Goal: Contribute content

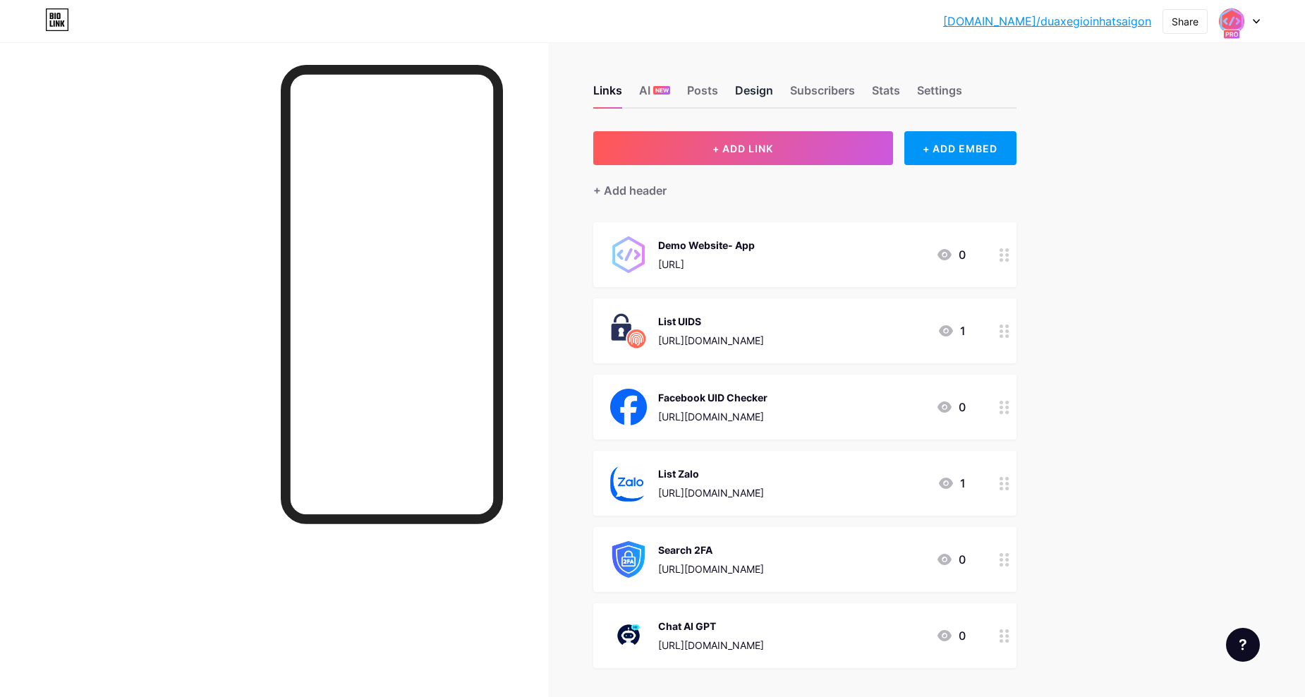
click at [769, 85] on div "Design" at bounding box center [754, 94] width 38 height 25
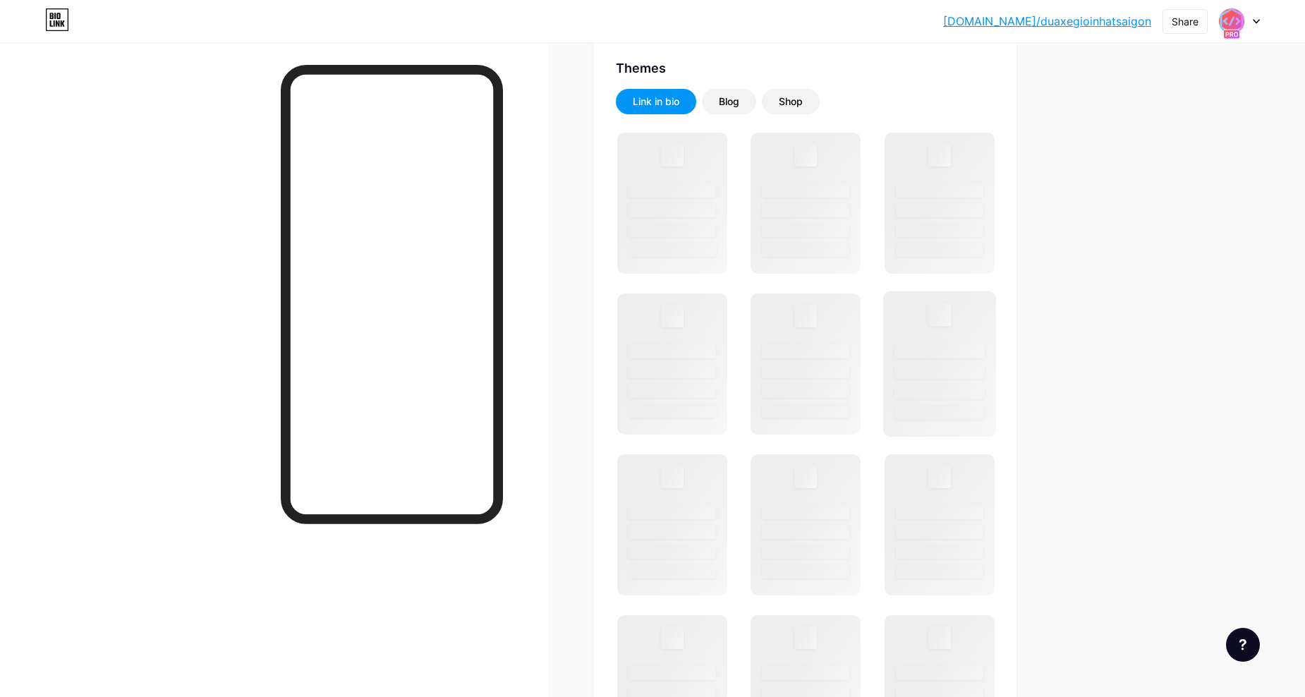
scroll to position [164, 0]
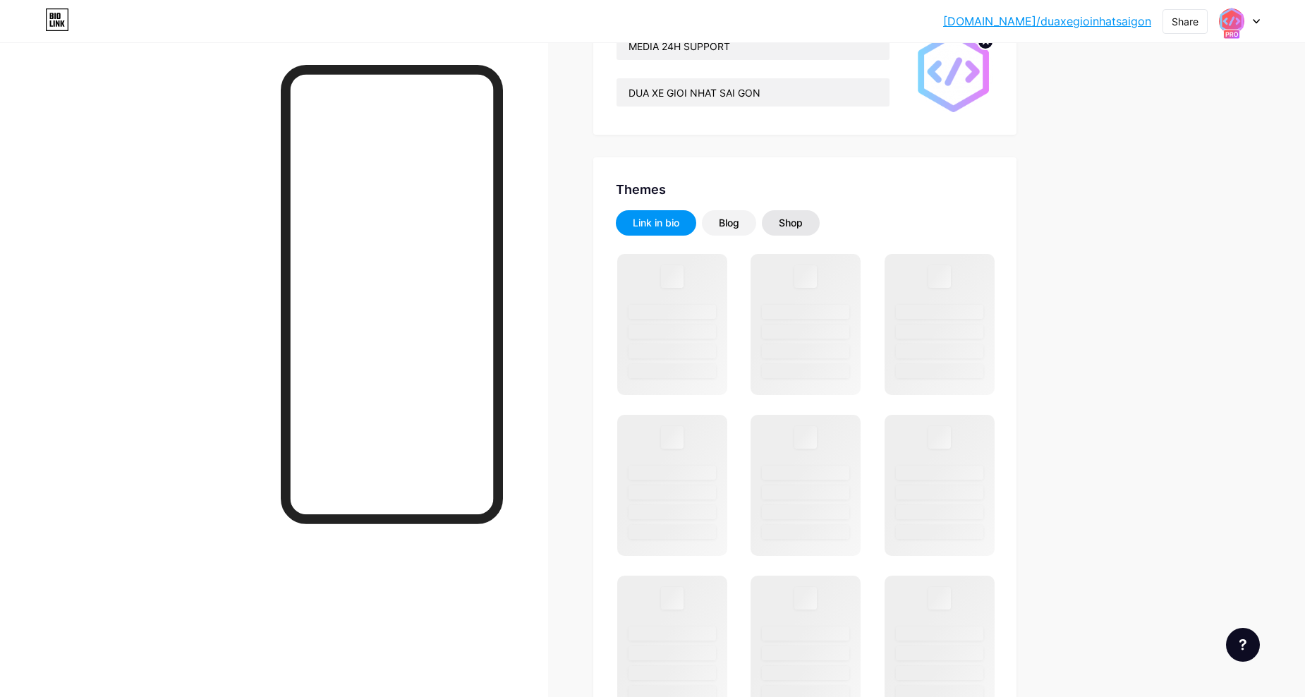
click at [806, 235] on div "Shop" at bounding box center [791, 222] width 58 height 25
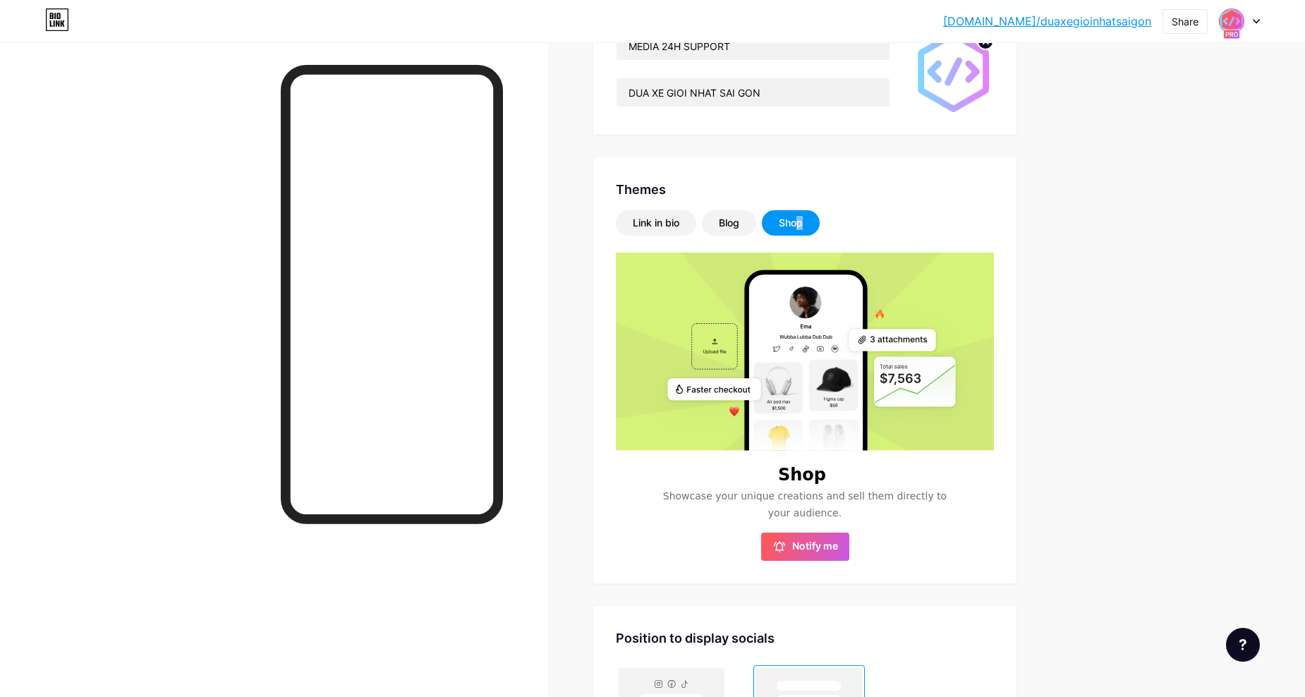
drag, startPoint x: 806, startPoint y: 235, endPoint x: 786, endPoint y: 216, distance: 27.4
click at [786, 216] on div "Shop" at bounding box center [791, 223] width 24 height 14
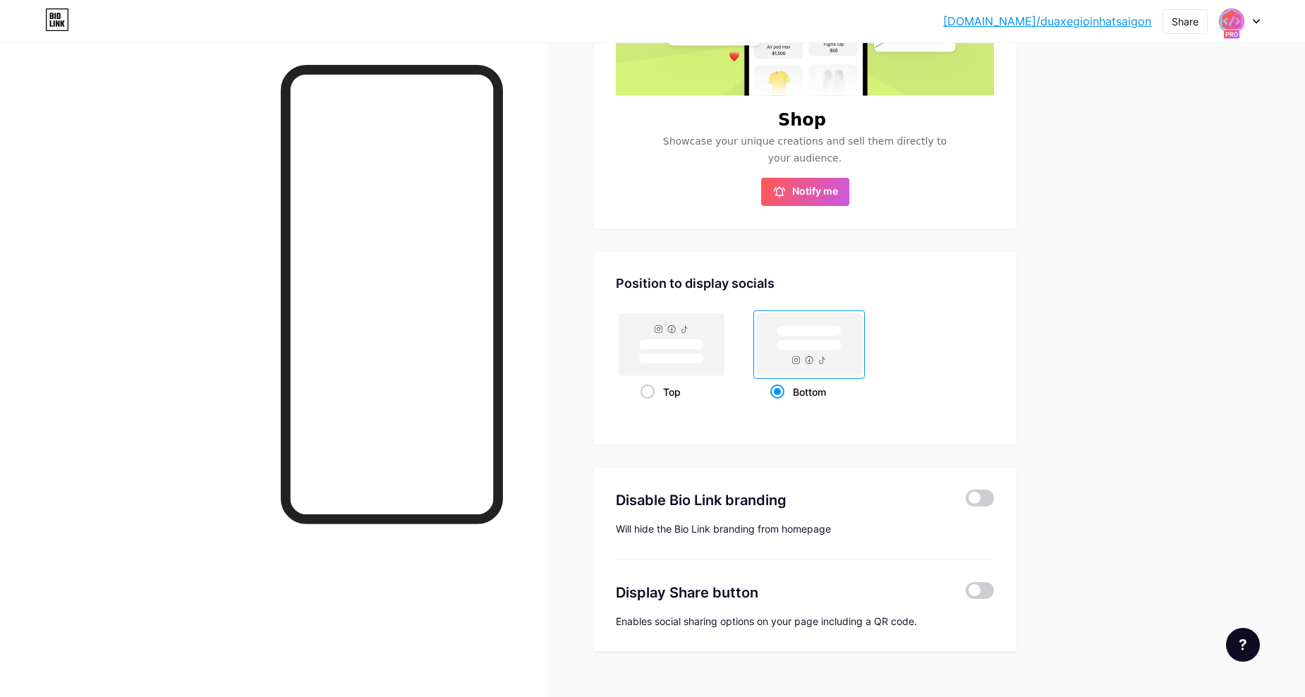
scroll to position [545, 0]
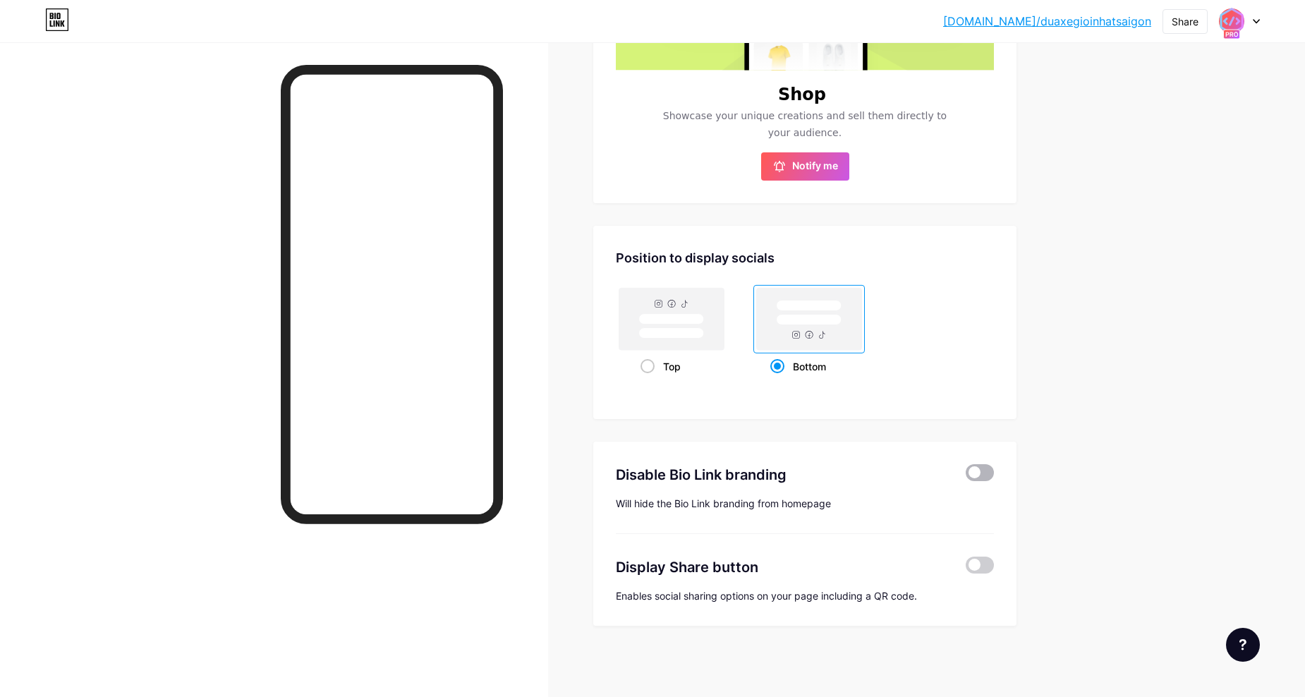
click at [973, 475] on span at bounding box center [980, 472] width 28 height 17
click at [966, 476] on input "checkbox" at bounding box center [966, 476] width 0 height 0
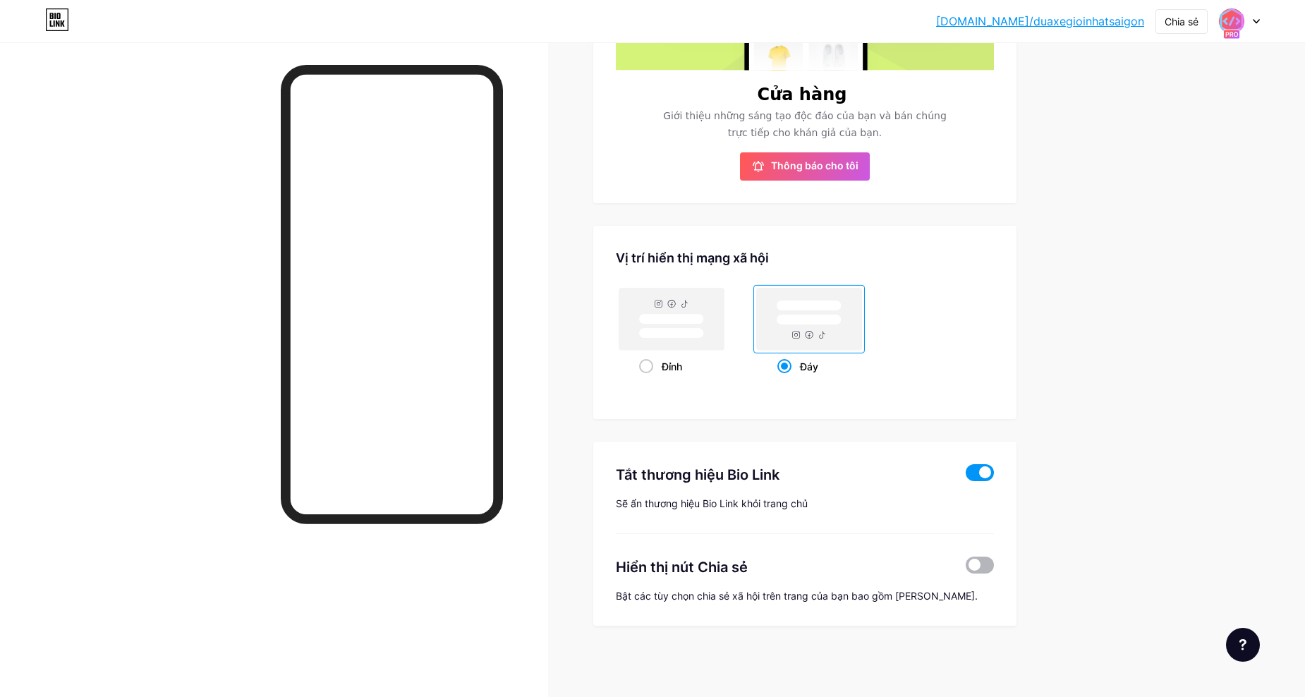
click at [984, 566] on span at bounding box center [980, 565] width 28 height 17
click at [966, 569] on input "checkbox" at bounding box center [966, 569] width 0 height 0
click at [990, 571] on span at bounding box center [980, 565] width 28 height 17
click at [966, 569] on input "checkbox" at bounding box center [966, 569] width 0 height 0
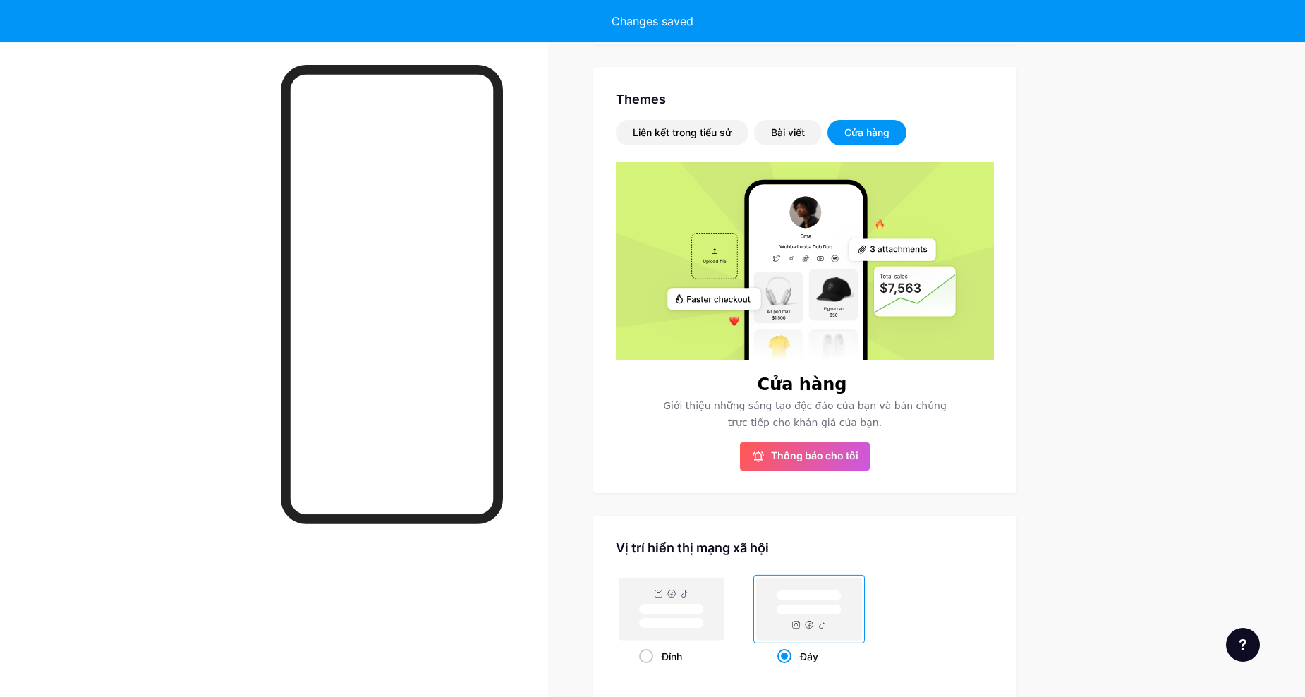
scroll to position [51, 0]
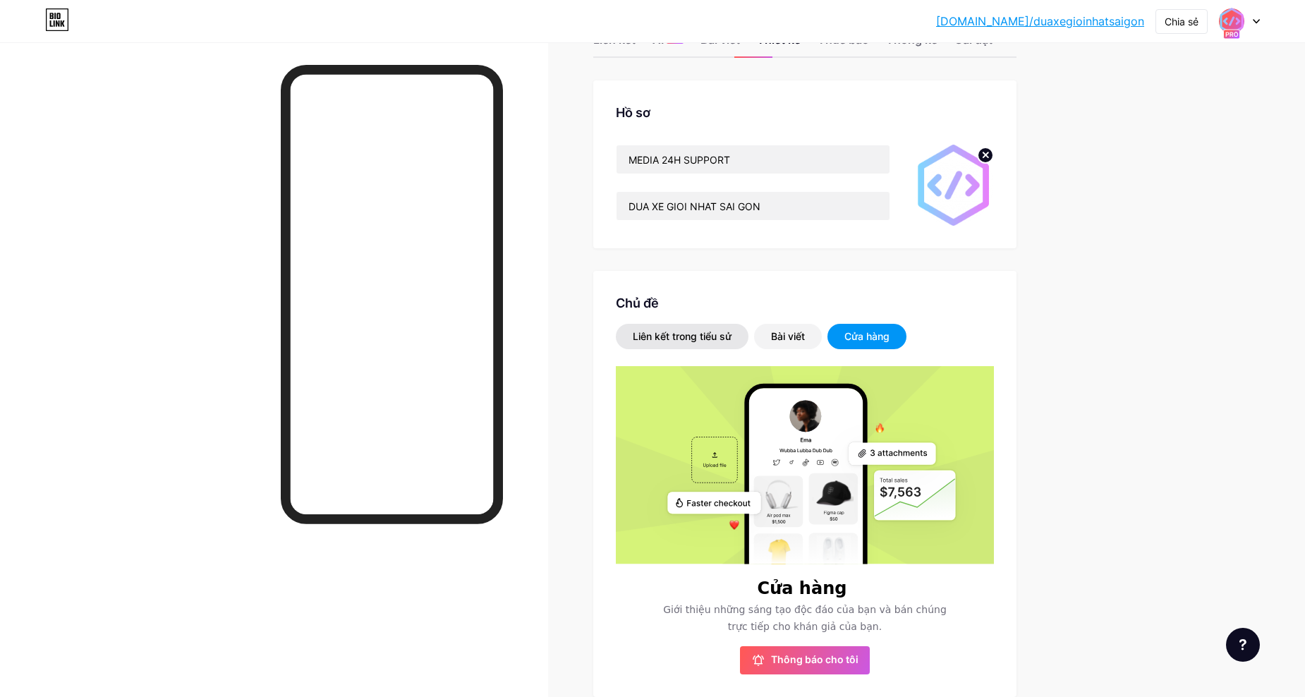
click at [730, 338] on div "Liên kết trong tiểu sử" at bounding box center [682, 336] width 99 height 14
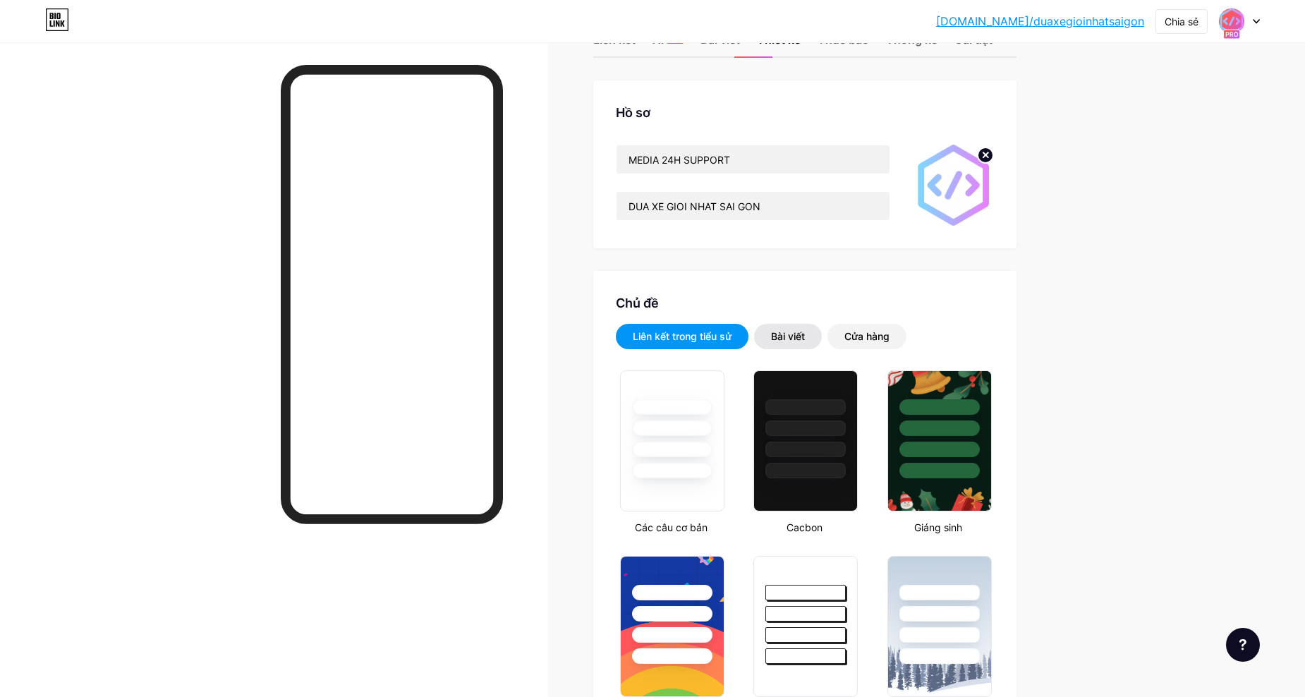
click at [784, 338] on div "Bài viết" at bounding box center [788, 336] width 34 height 14
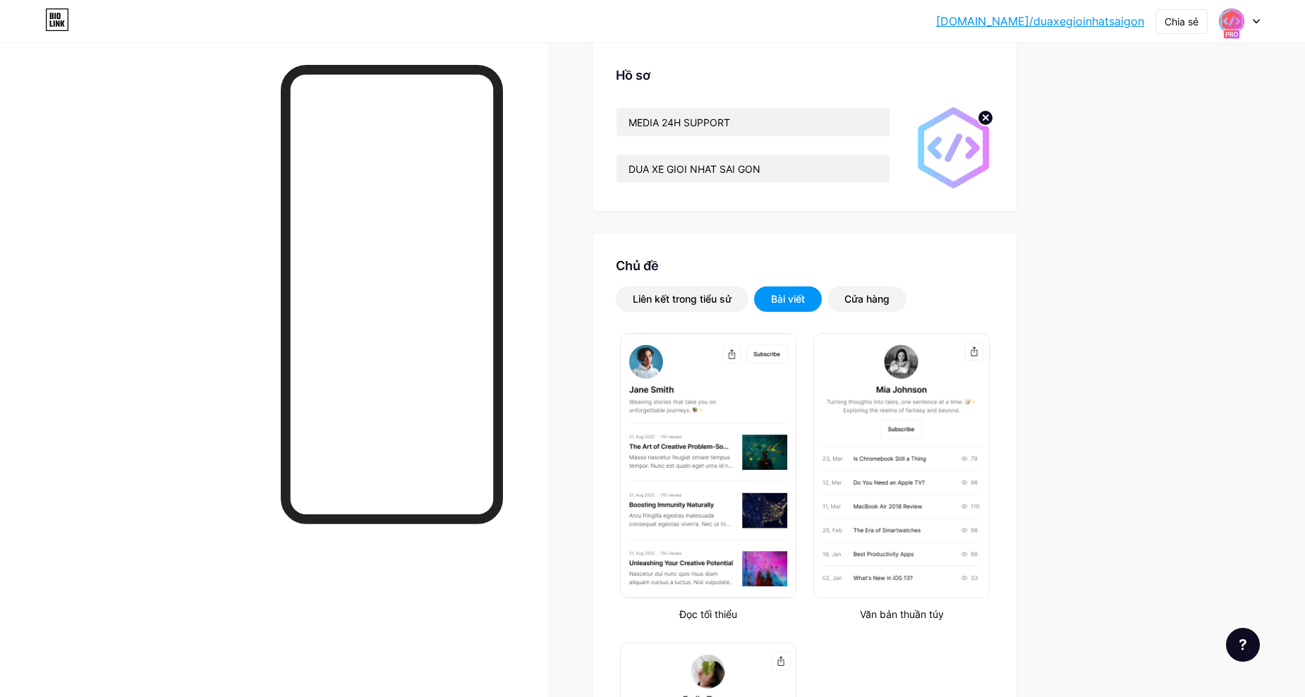
scroll to position [16, 0]
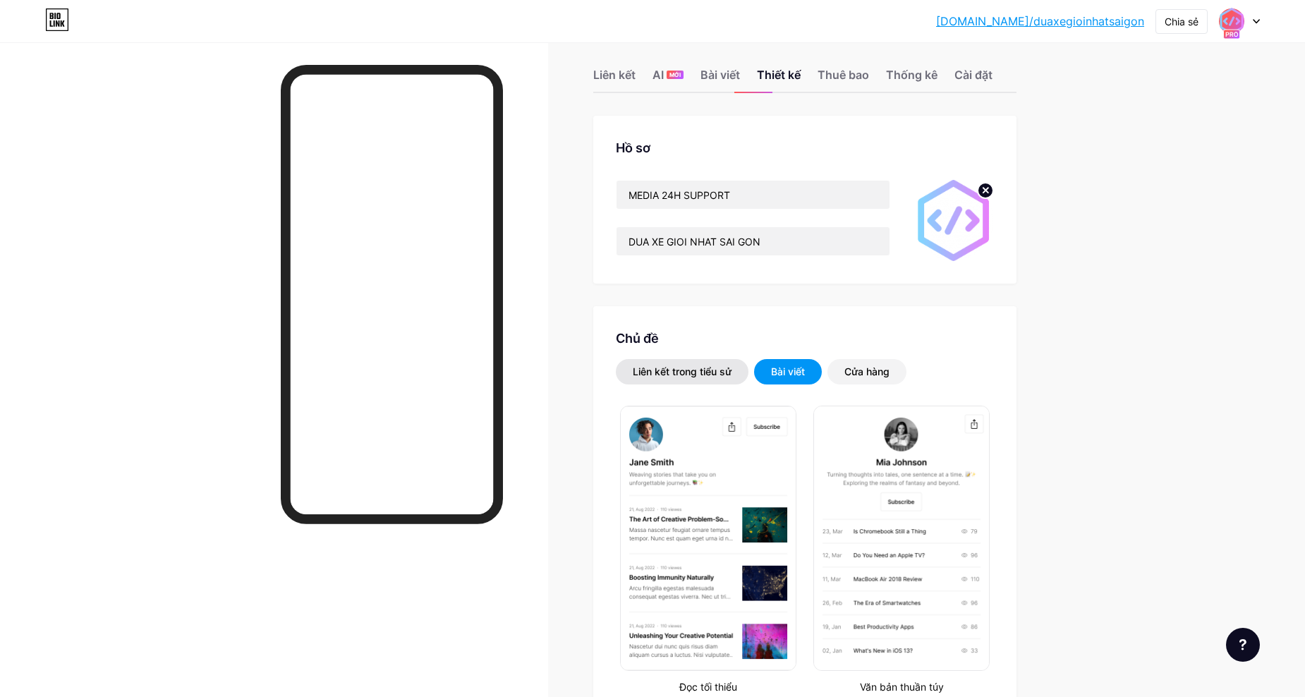
drag, startPoint x: 703, startPoint y: 358, endPoint x: 701, endPoint y: 365, distance: 7.9
click at [703, 358] on div "Chủ đề Liên kết trong tiểu sử Bài viết Cửa hàng Đọc tối thiểu Văn bản thuần túy…" at bounding box center [804, 666] width 423 height 720
click at [703, 368] on div "Liên kết trong tiểu sử" at bounding box center [682, 372] width 99 height 14
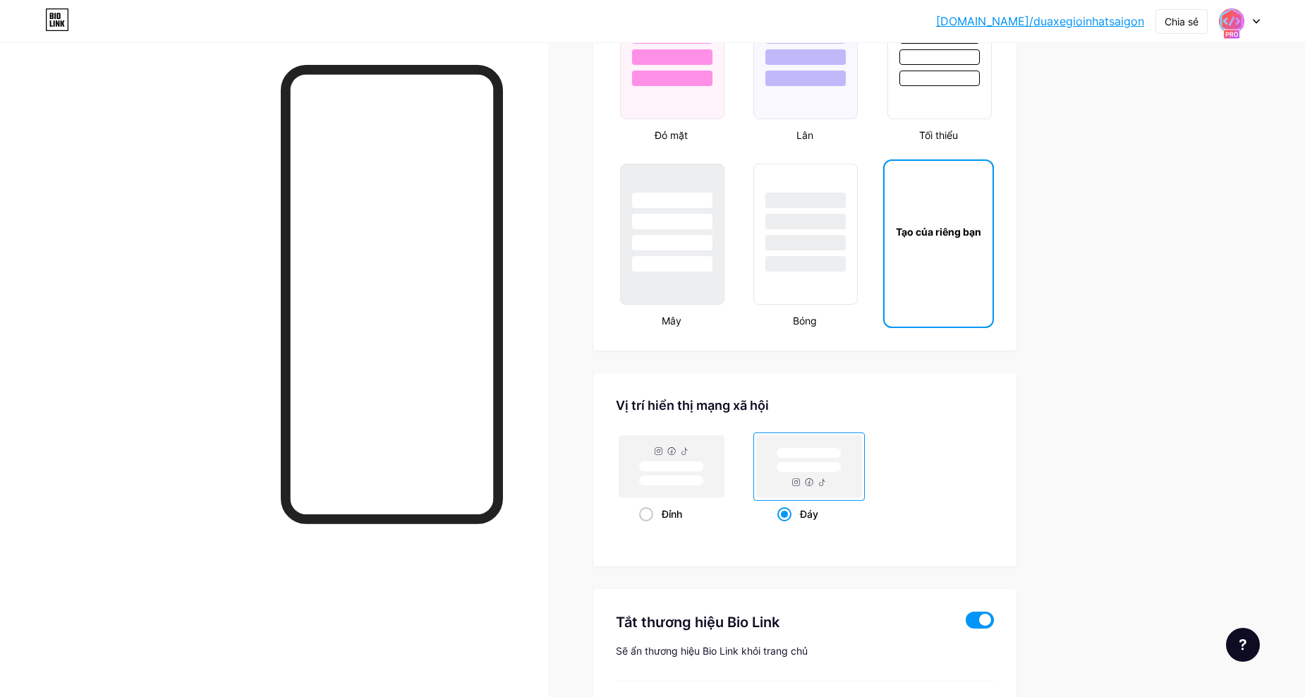
scroll to position [1374, 0]
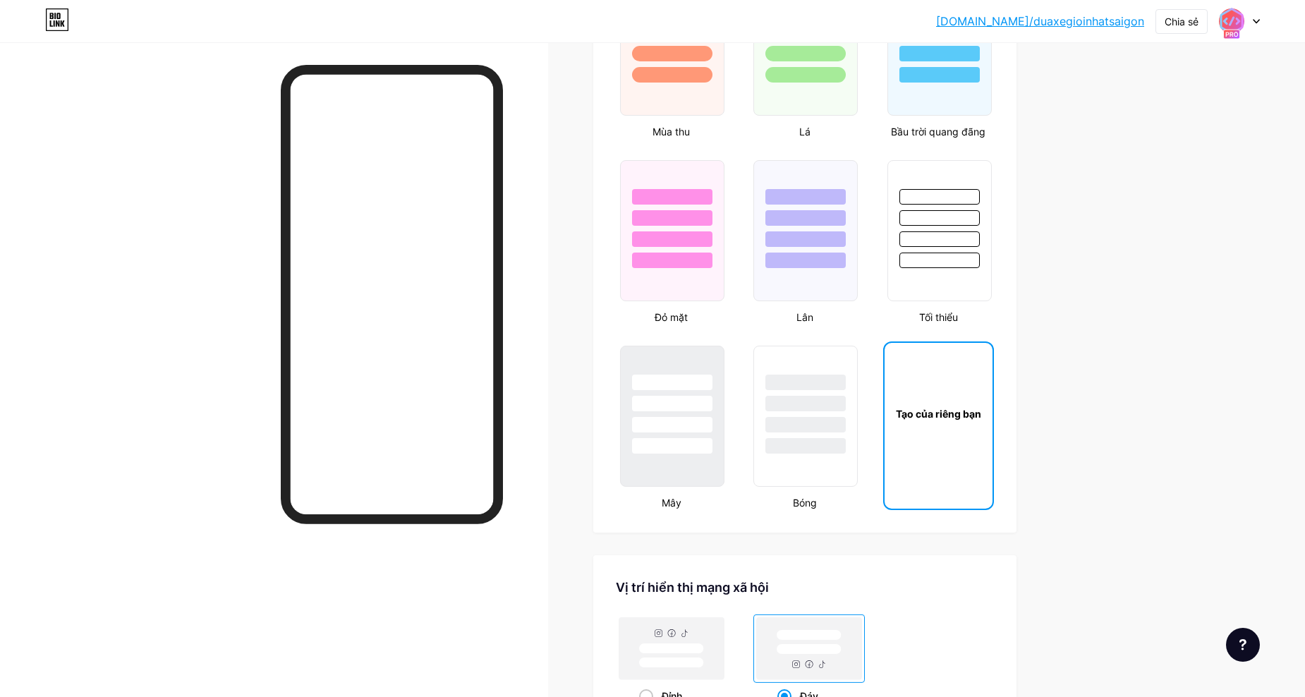
click at [949, 419] on div "Tạo của riêng bạn" at bounding box center [939, 413] width 108 height 15
click at [939, 435] on div "Tạo của riêng bạn" at bounding box center [939, 413] width 108 height 141
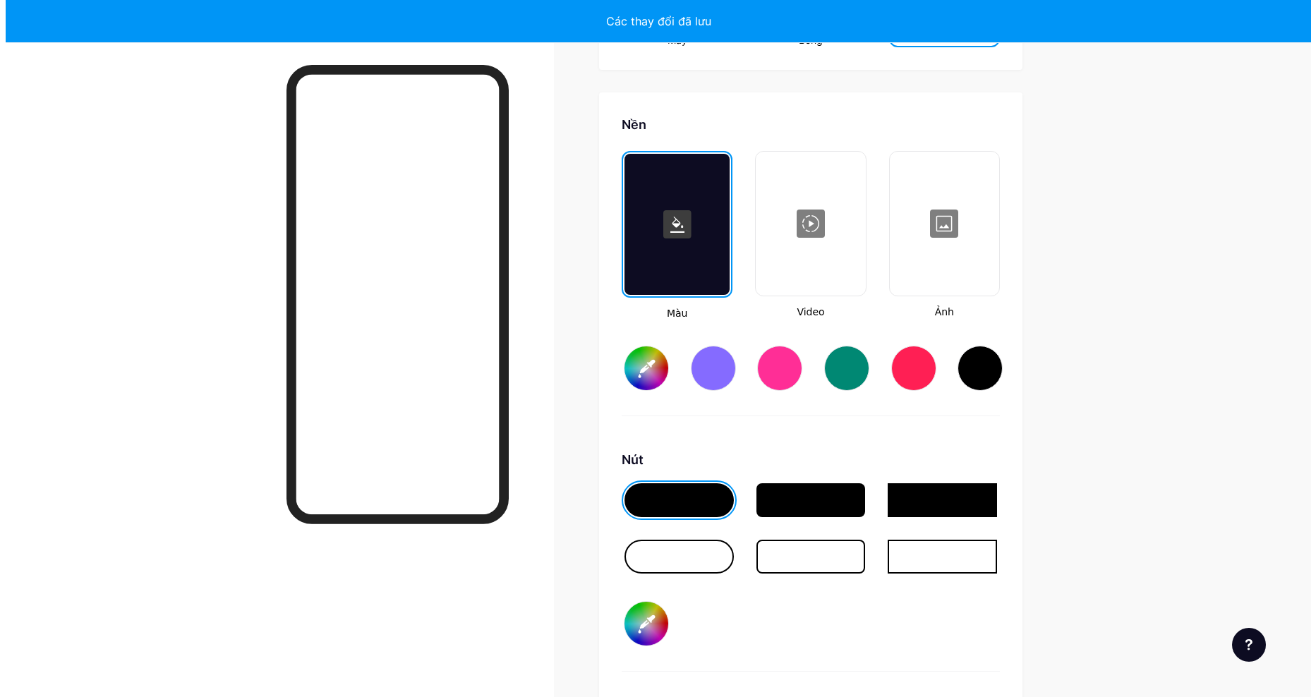
scroll to position [1873, 0]
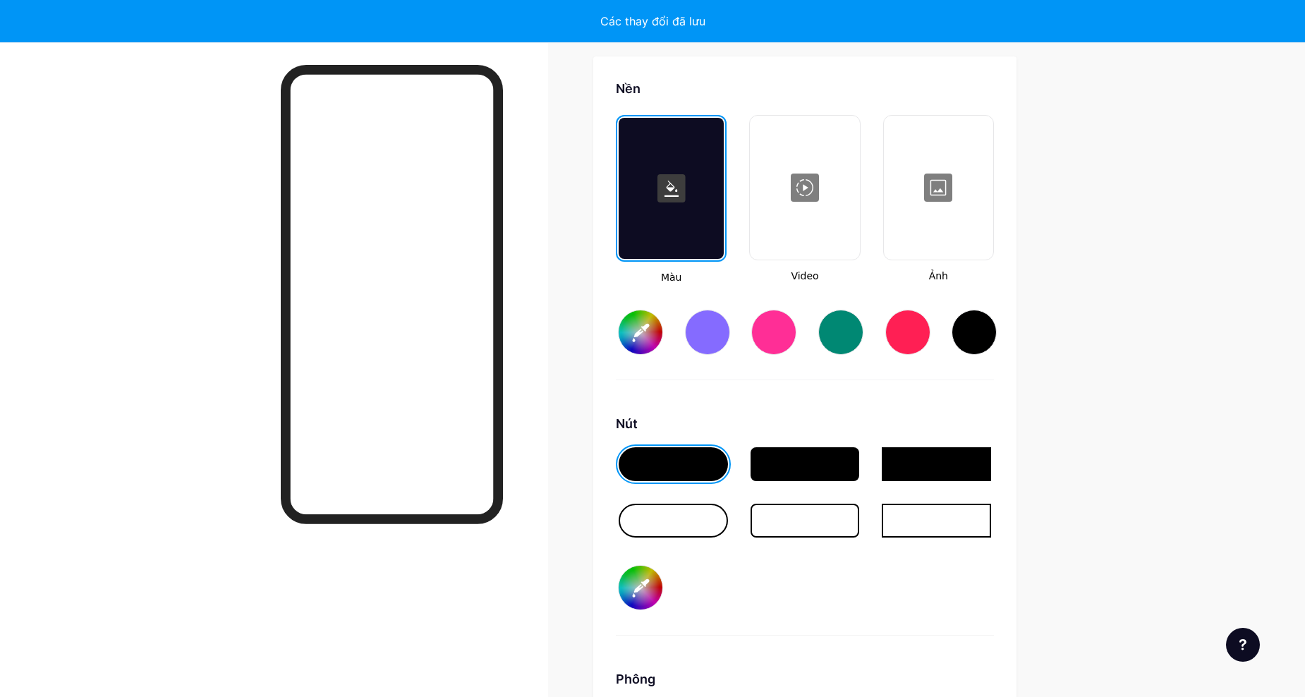
type input "#ffffff"
type input "#000000"
type input "#ffffff"
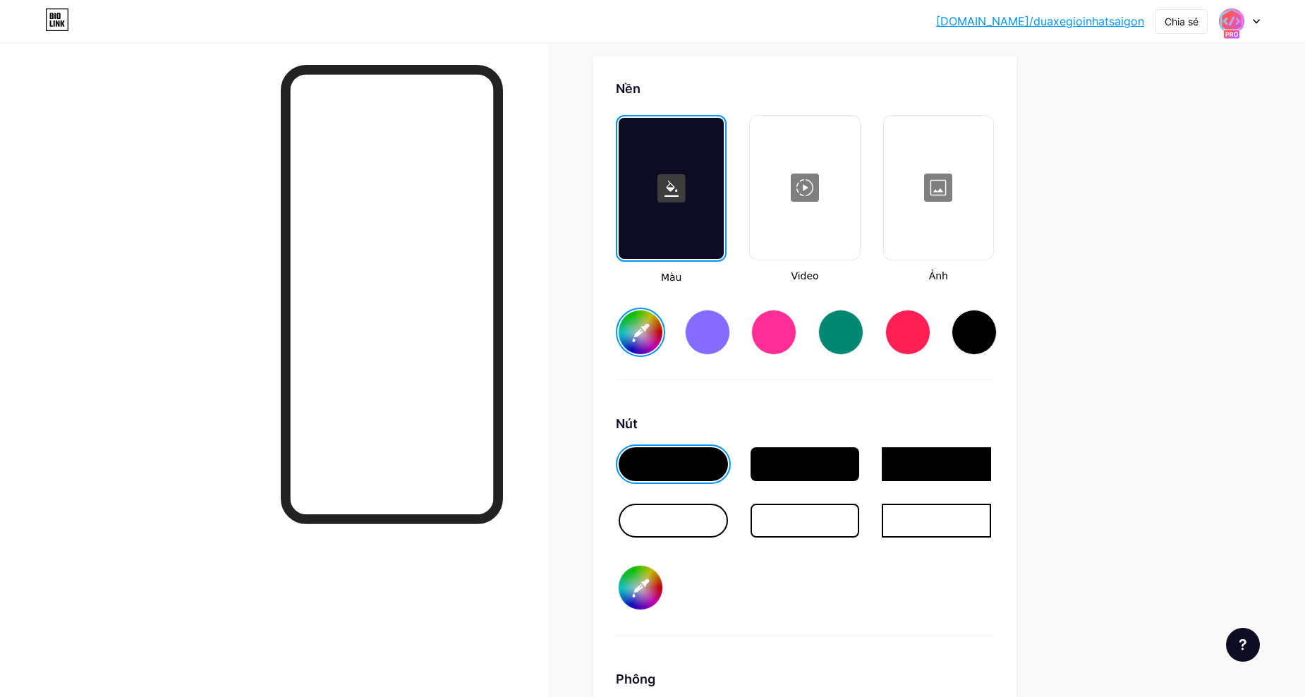
click at [827, 229] on div at bounding box center [804, 187] width 107 height 141
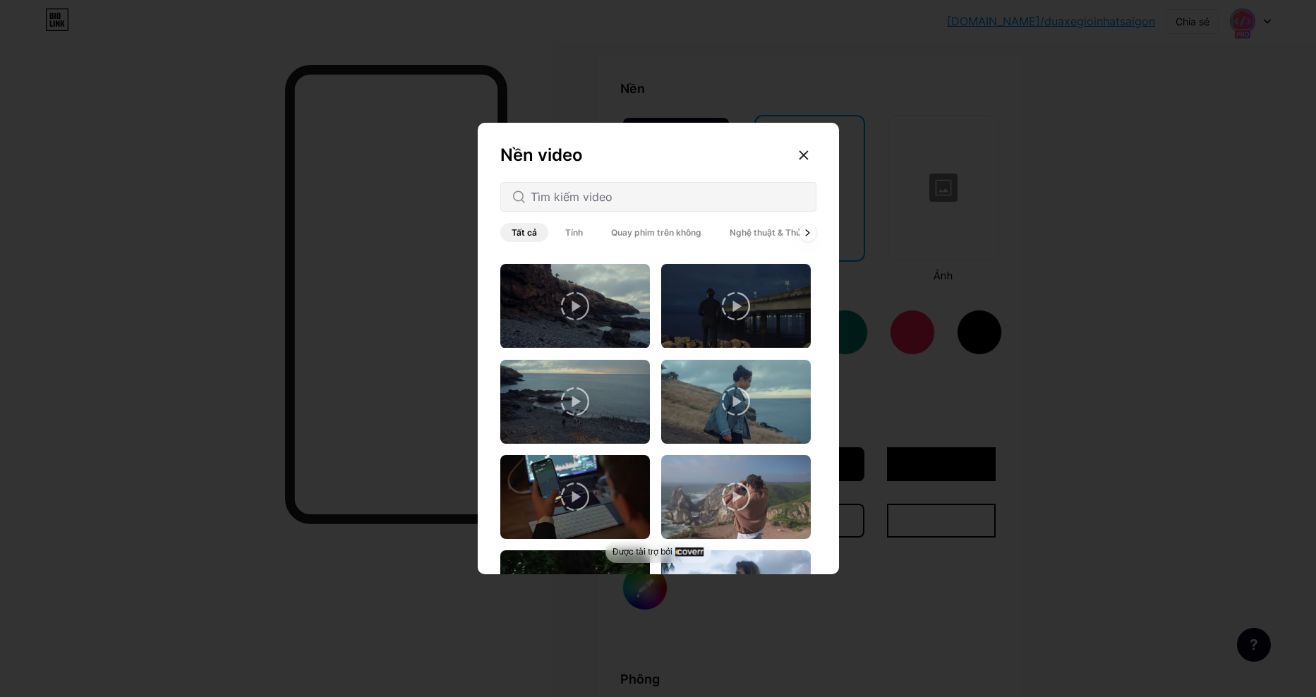
scroll to position [494, 0]
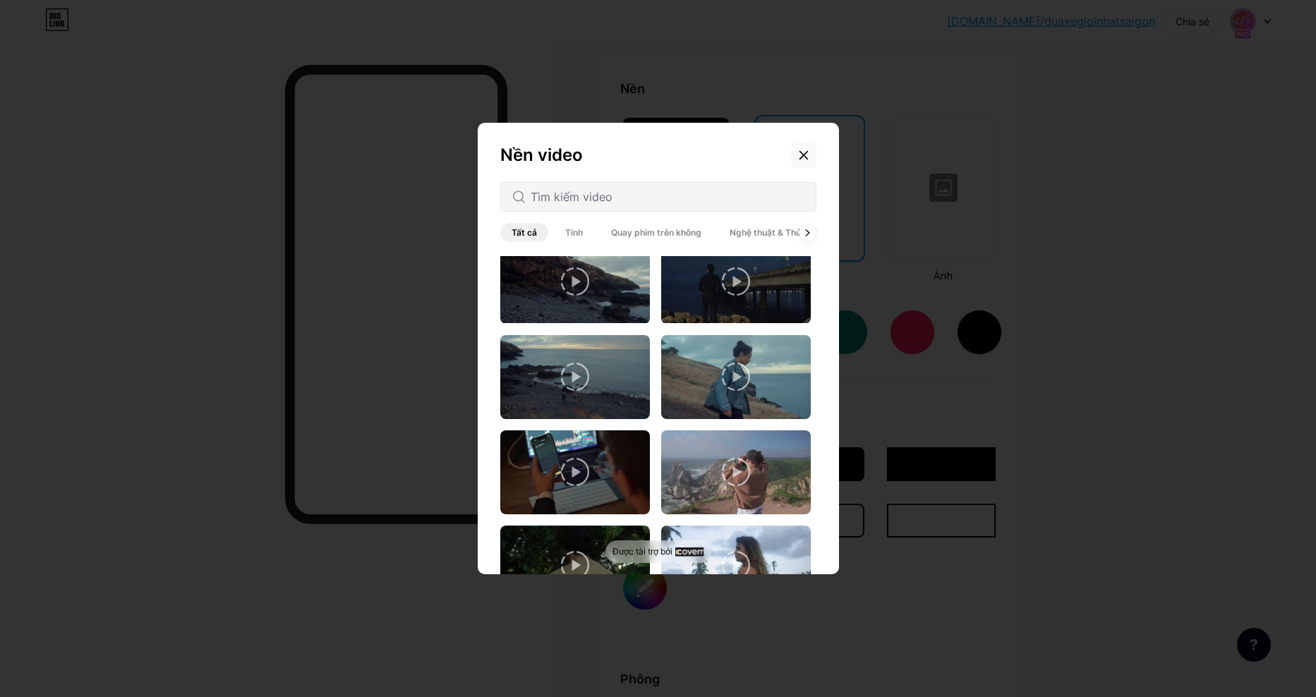
click at [808, 164] on div at bounding box center [803, 154] width 25 height 25
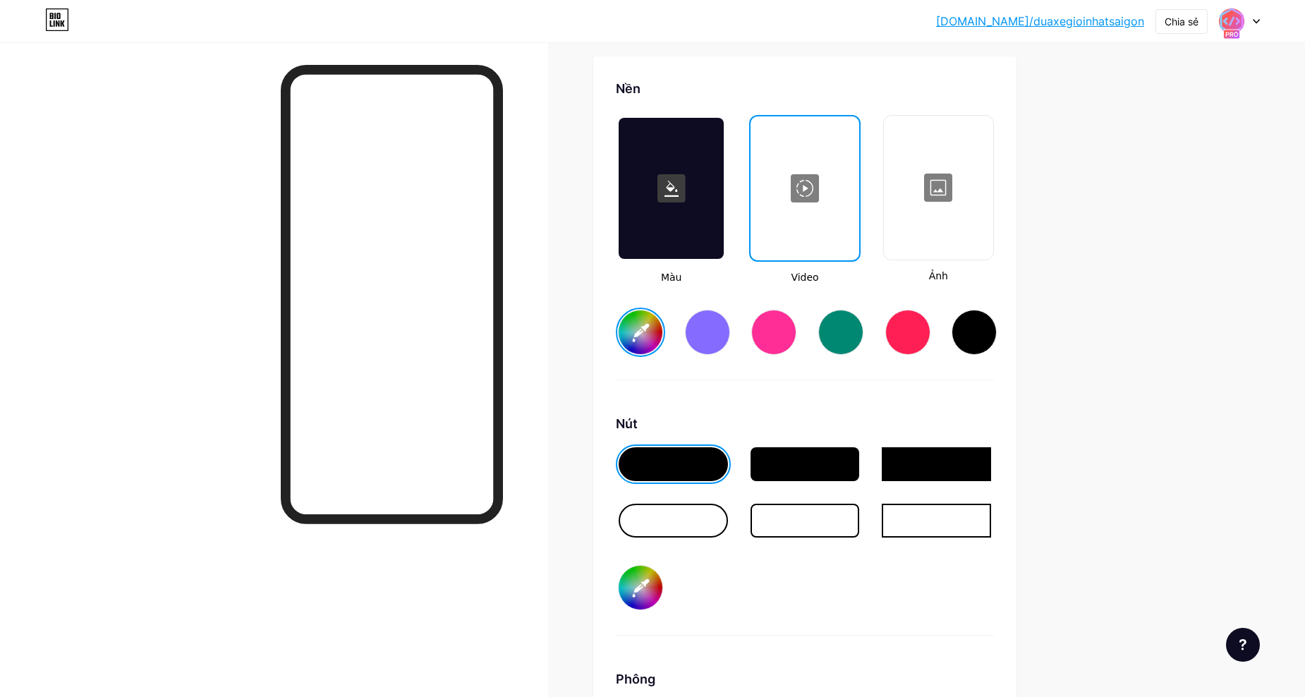
click at [819, 180] on div at bounding box center [804, 188] width 105 height 141
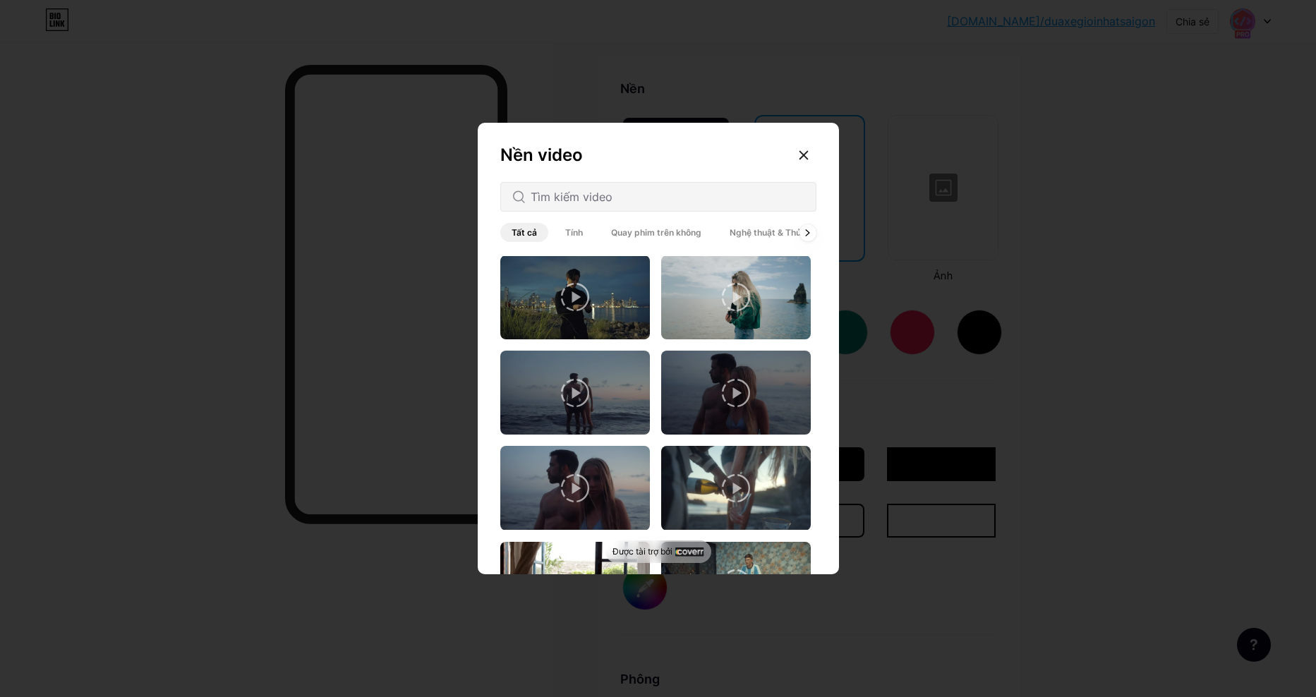
scroll to position [1975, 0]
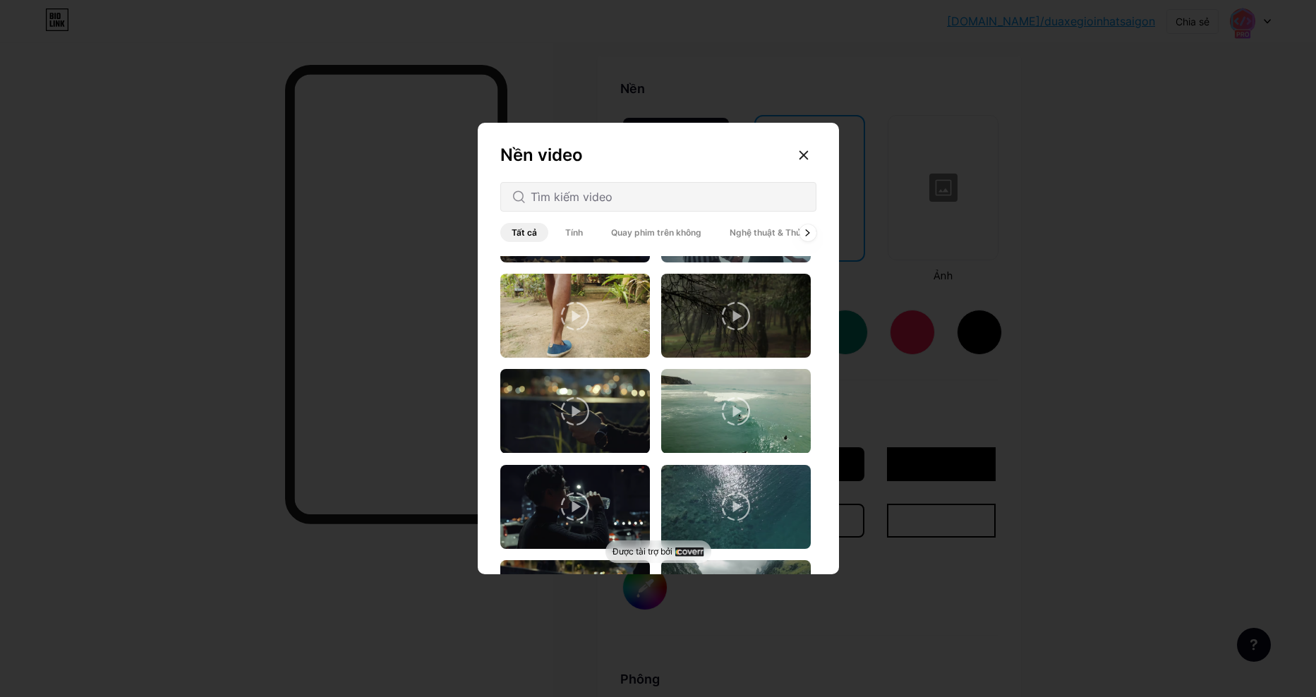
click at [581, 226] on span "Tính" at bounding box center [574, 232] width 40 height 19
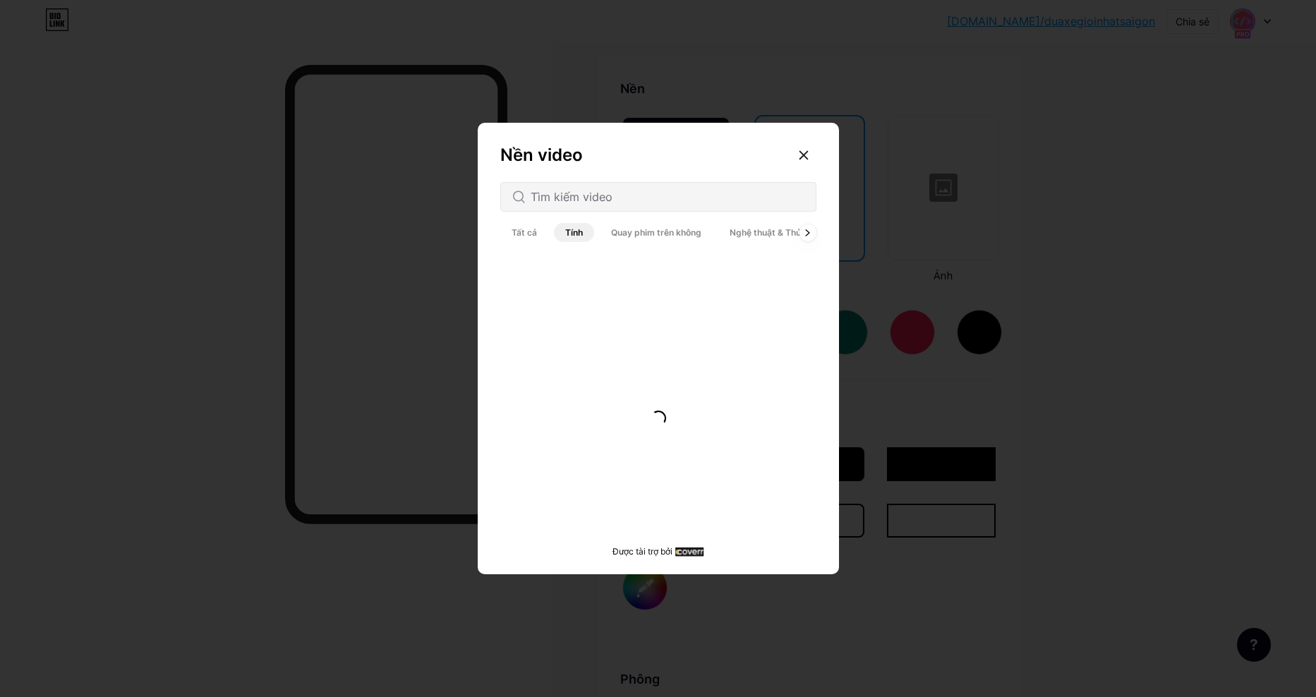
scroll to position [0, 0]
drag, startPoint x: 675, startPoint y: 229, endPoint x: 700, endPoint y: 232, distance: 25.6
click at [676, 229] on span "Quay phim trên không" at bounding box center [656, 232] width 113 height 19
drag, startPoint x: 773, startPoint y: 235, endPoint x: 810, endPoint y: 229, distance: 37.2
click at [774, 235] on span "Nghệ thuật & Thủ công mỹ nghệ" at bounding box center [795, 232] width 154 height 19
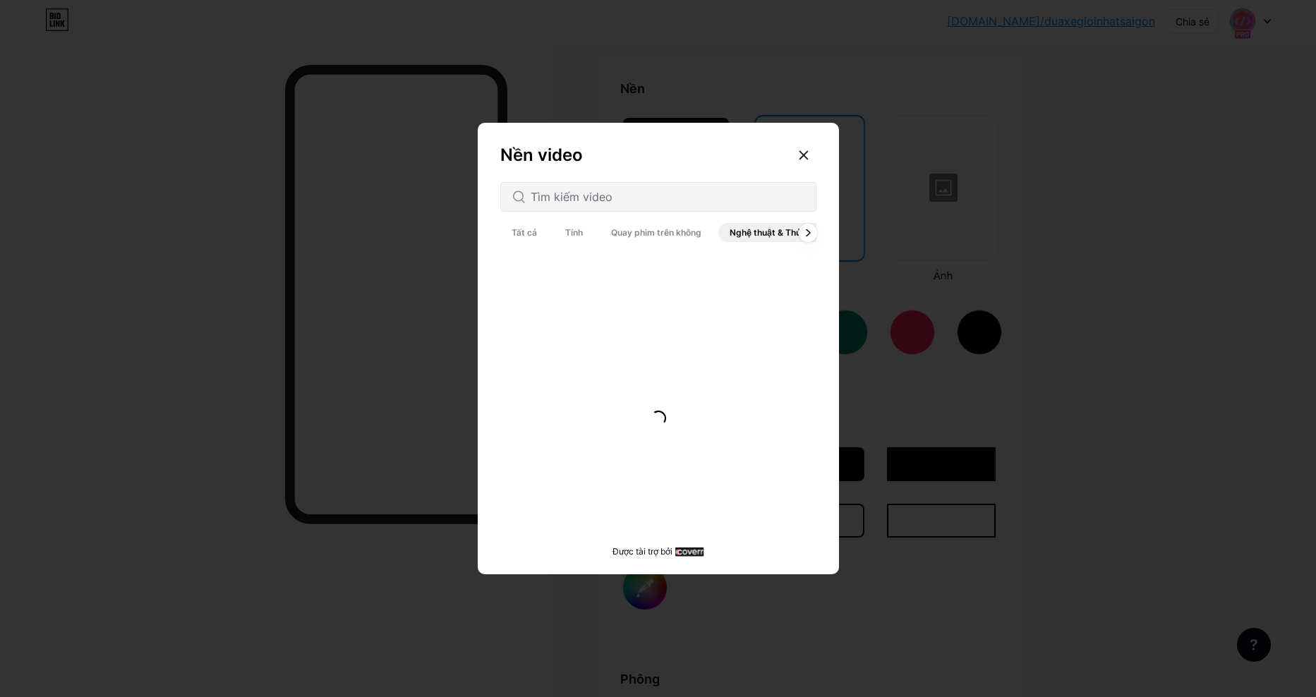
click at [809, 232] on icon at bounding box center [808, 232] width 4 height 6
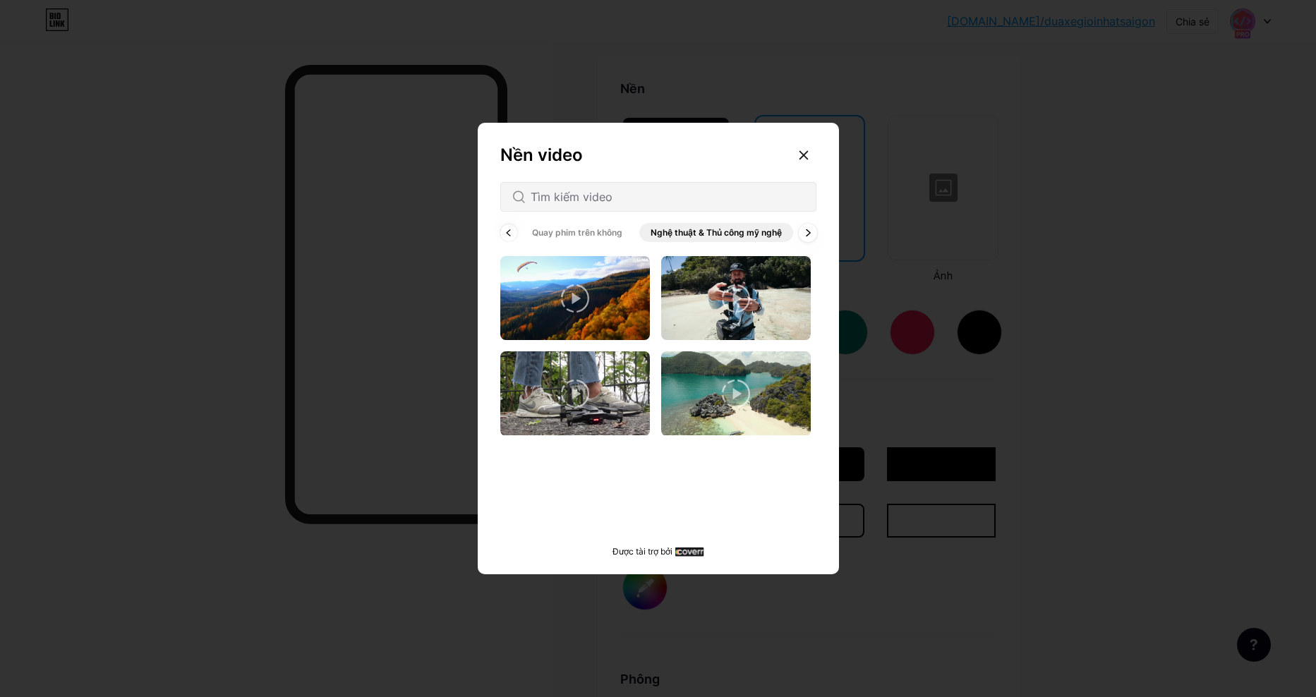
click at [809, 233] on icon at bounding box center [808, 232] width 4 height 6
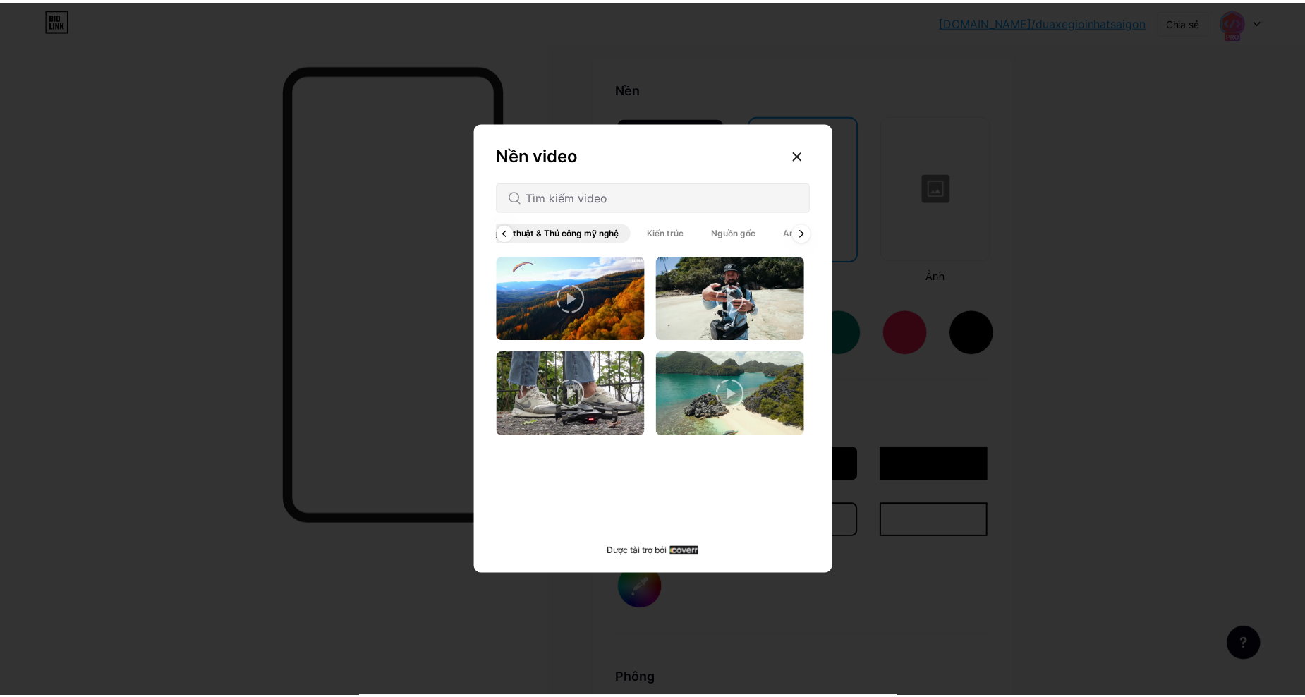
scroll to position [0, 261]
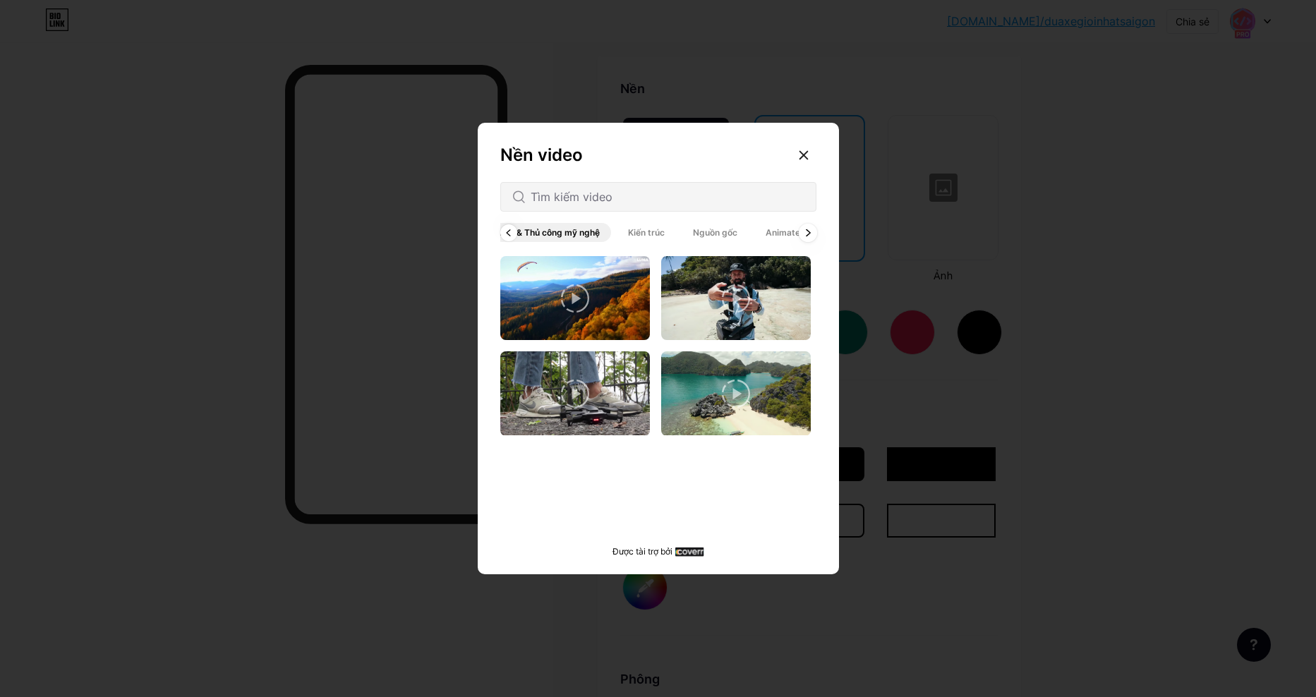
click at [809, 233] on div "Tất cả Tính Quay phim trên không Nghệ thuật & Thủ công mỹ nghệ Kiến trúc Nguồn …" at bounding box center [658, 232] width 316 height 25
click at [809, 233] on span "Animated" at bounding box center [785, 232] width 63 height 19
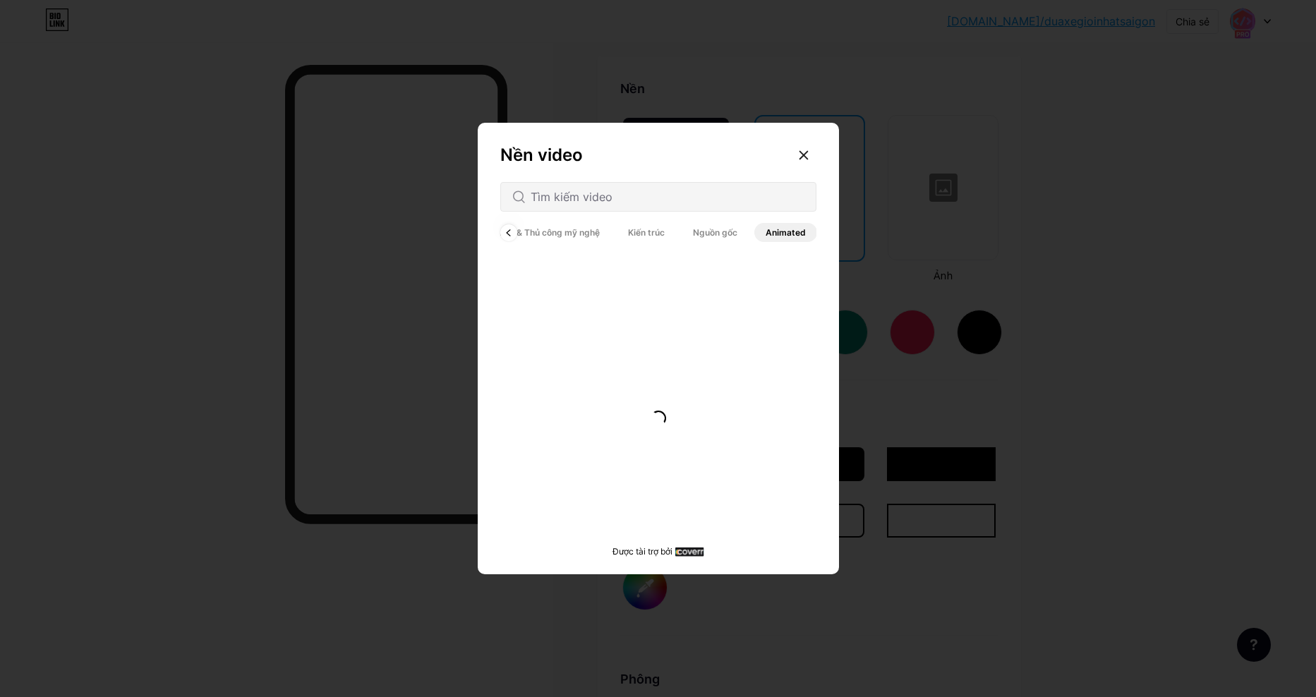
drag, startPoint x: 809, startPoint y: 233, endPoint x: 799, endPoint y: 162, distance: 71.2
click at [799, 162] on div at bounding box center [803, 154] width 25 height 25
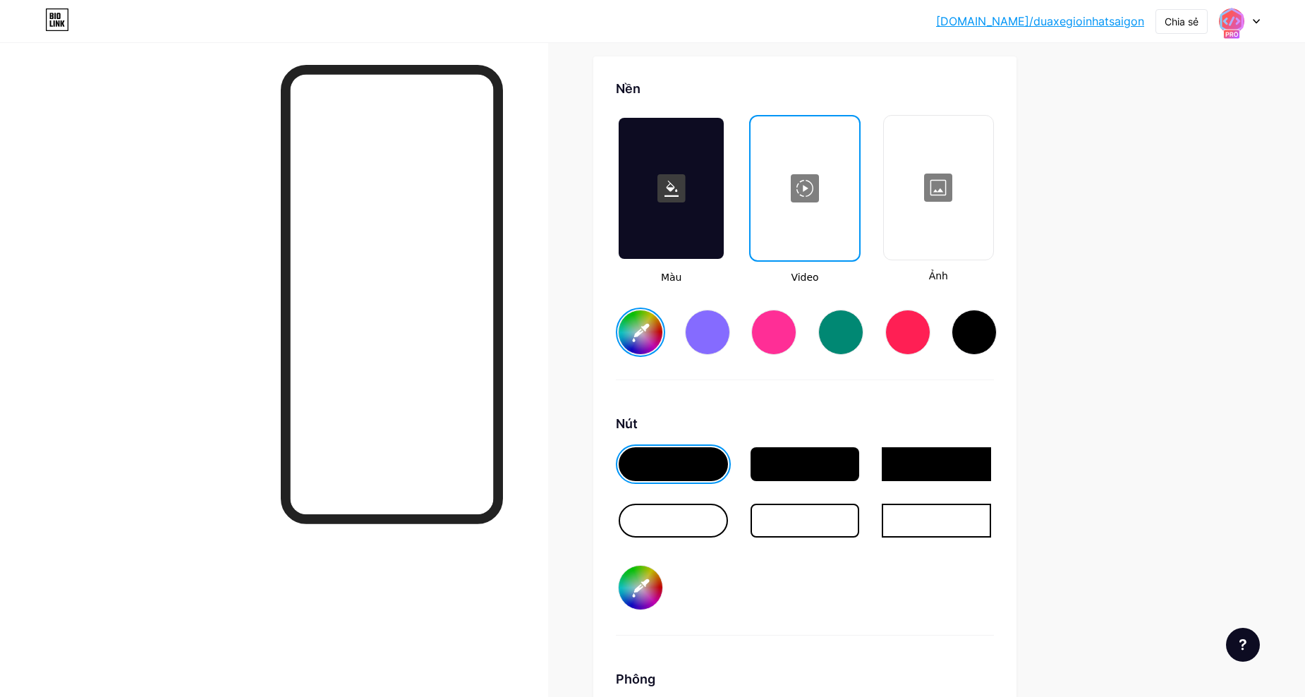
click at [942, 193] on div at bounding box center [938, 187] width 107 height 141
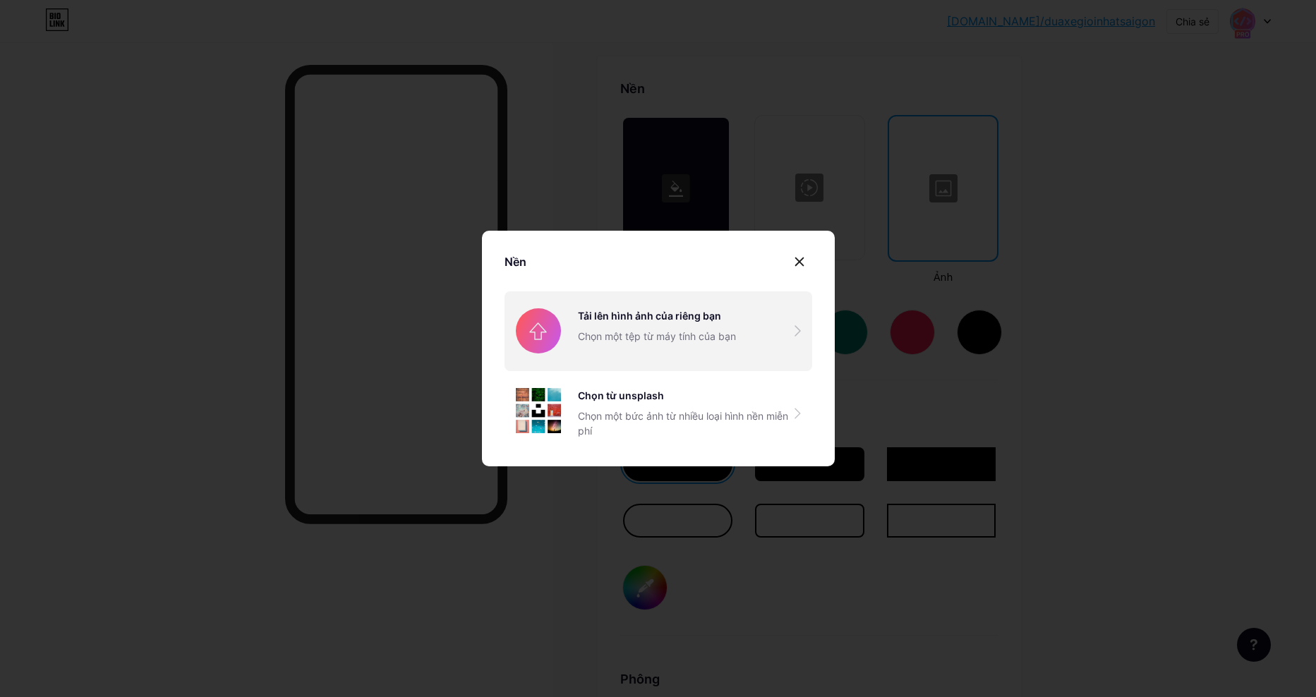
click at [722, 325] on input "file" at bounding box center [658, 330] width 308 height 79
type input "C:\fakepath\d.mp4"
click at [650, 315] on input "file" at bounding box center [658, 330] width 308 height 79
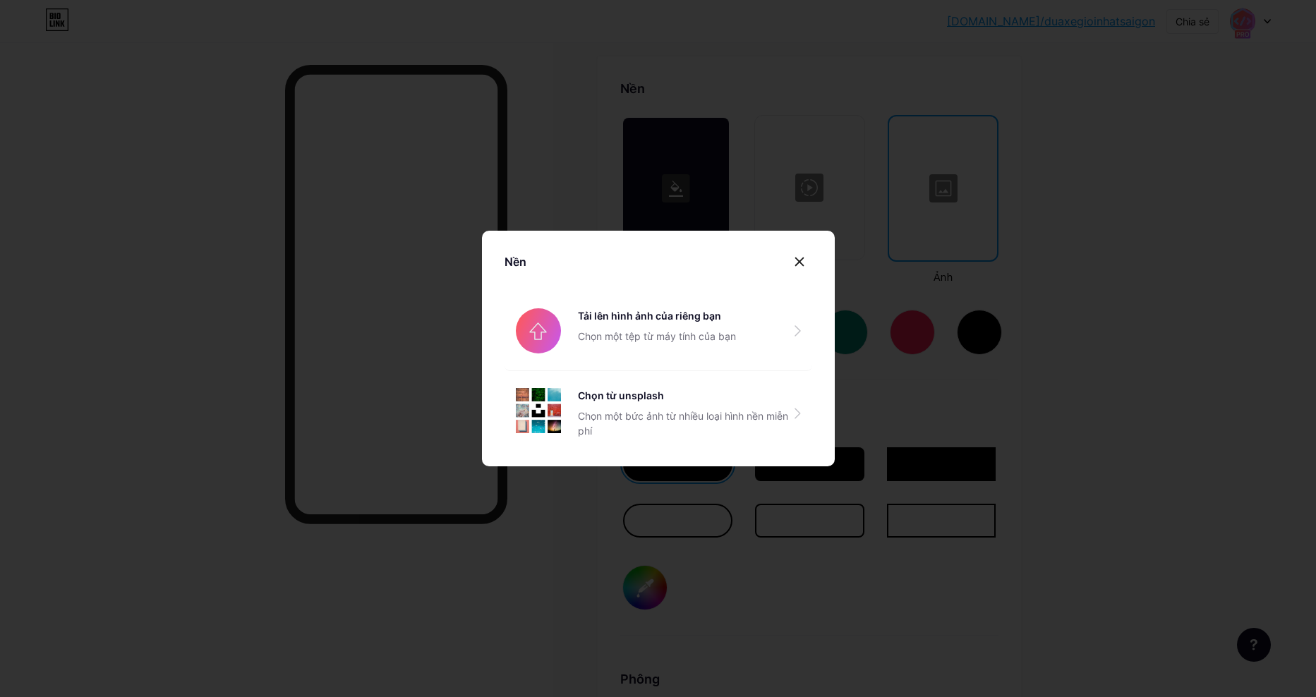
click at [586, 11] on div at bounding box center [658, 348] width 1316 height 697
